Goal: Information Seeking & Learning: Find contact information

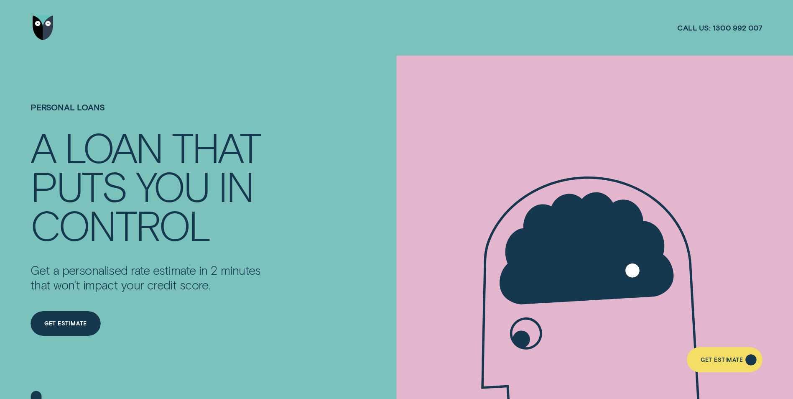
click at [736, 358] on div "Get Estimate" at bounding box center [722, 360] width 42 height 5
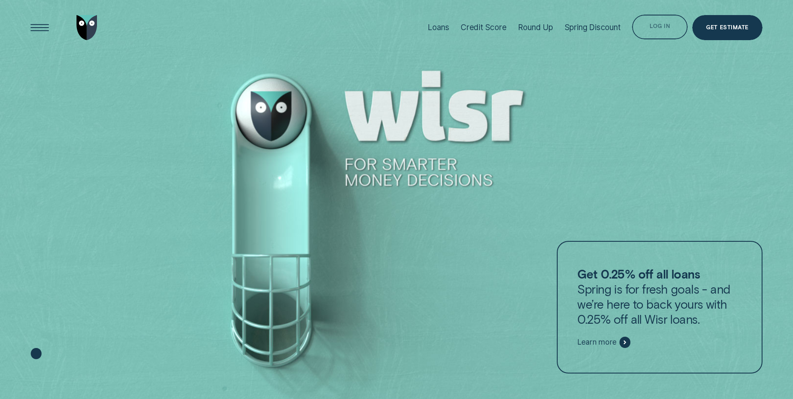
click at [665, 27] on div "Log in" at bounding box center [660, 28] width 20 height 5
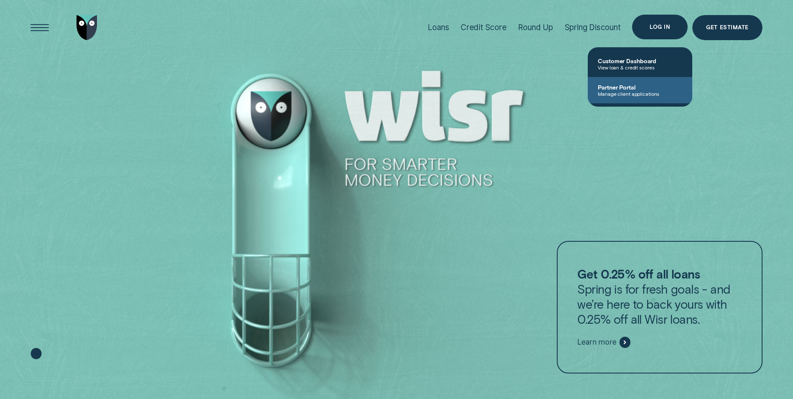
click at [622, 89] on span "Partner Portal" at bounding box center [640, 87] width 84 height 7
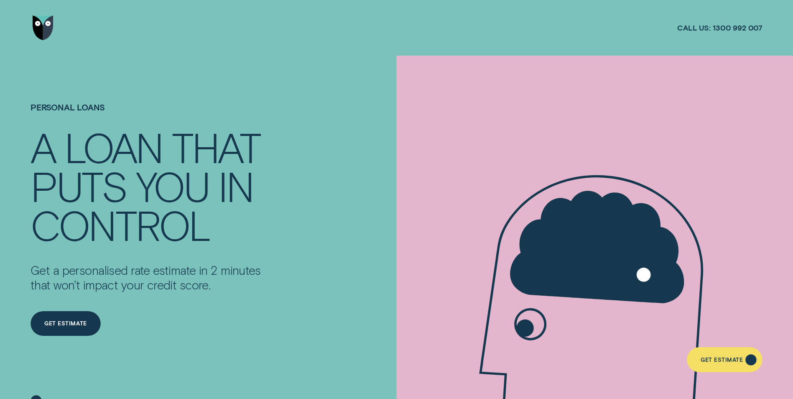
click at [721, 360] on div "Get Estimate" at bounding box center [722, 360] width 42 height 5
